Goal: Task Accomplishment & Management: Use online tool/utility

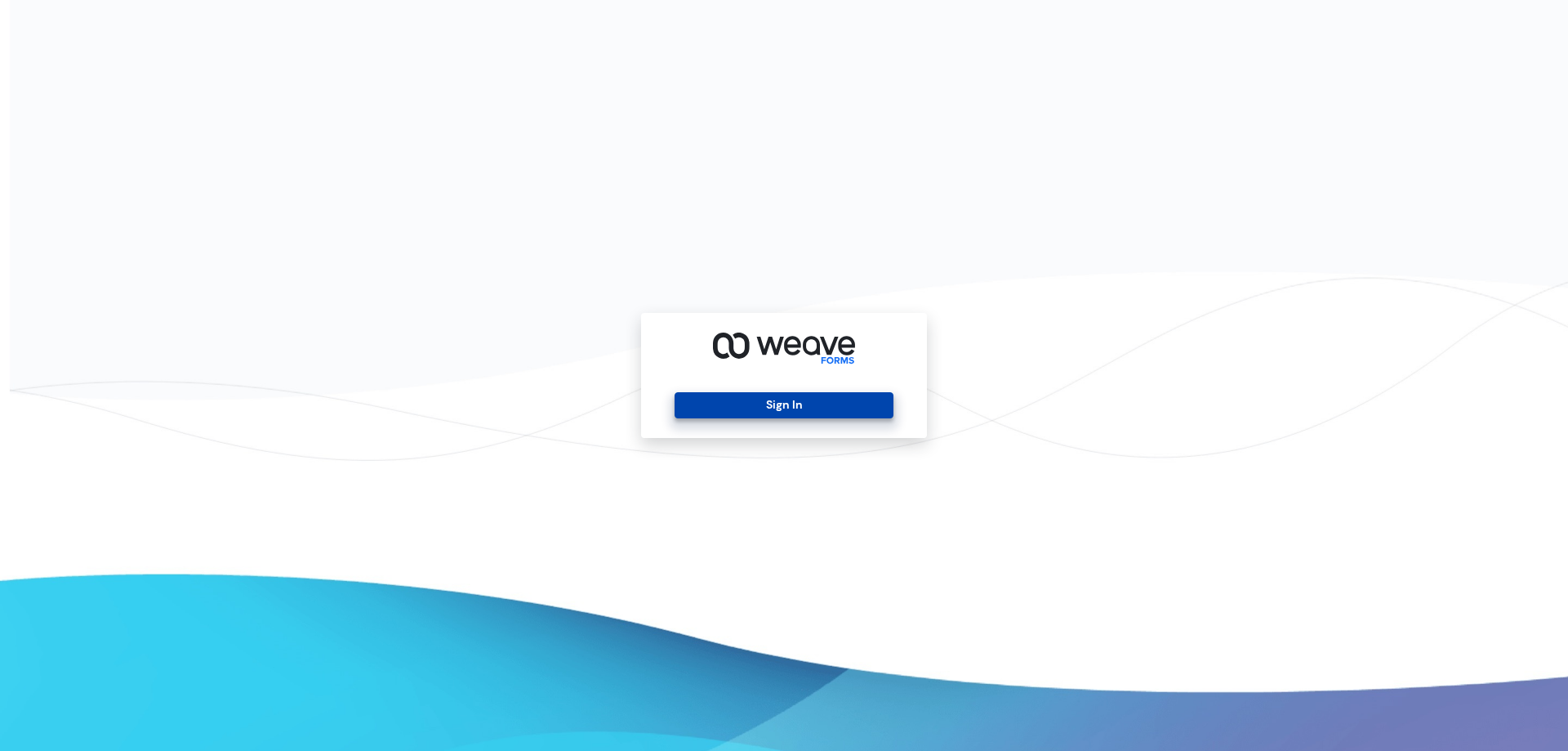
click at [815, 399] on button "Sign In" at bounding box center [784, 405] width 218 height 26
